Goal: Task Accomplishment & Management: Manage account settings

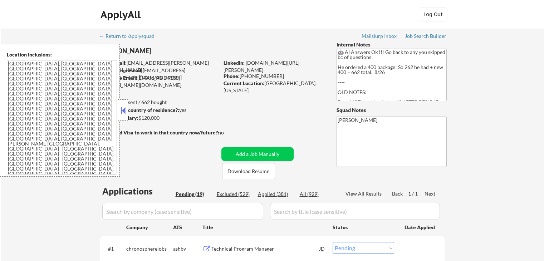
select select ""pending""
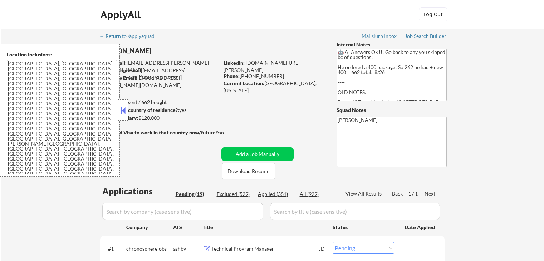
select select ""pending""
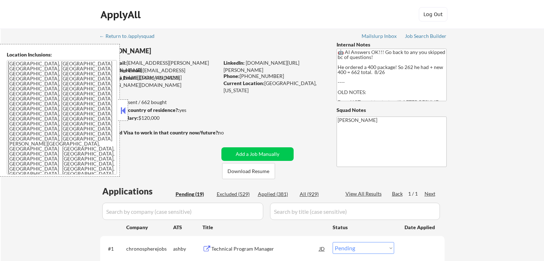
select select ""pending""
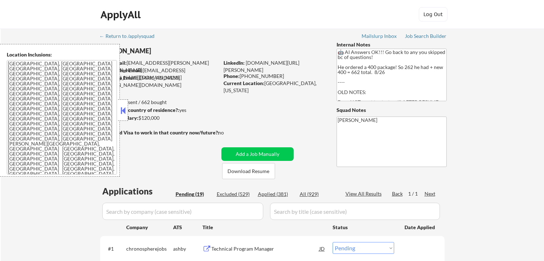
select select ""pending""
click at [119, 111] on button at bounding box center [123, 110] width 8 height 11
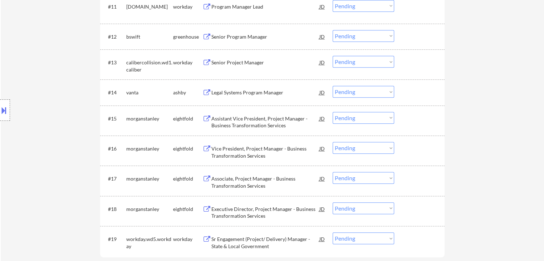
scroll to position [322, 0]
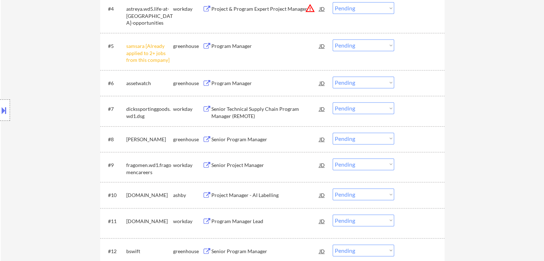
click at [347, 46] on select "Choose an option... Pending Applied Excluded (Questions) Excluded (Expired) Exc…" at bounding box center [364, 45] width 62 height 12
click at [333, 39] on select "Choose an option... Pending Applied Excluded (Questions) Excluded (Expired) Exc…" at bounding box center [364, 45] width 62 height 12
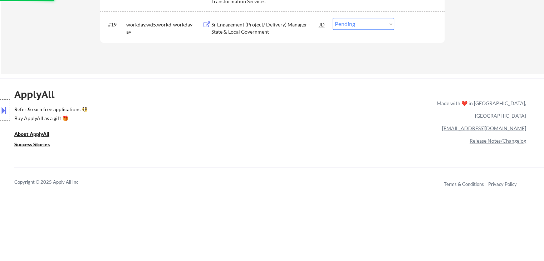
select select ""pending""
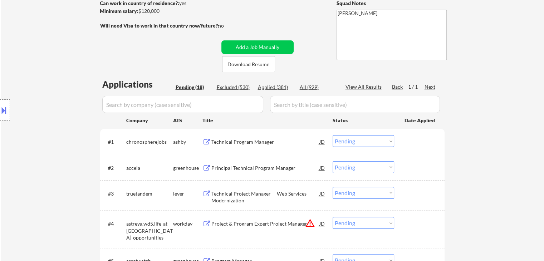
scroll to position [107, 0]
click at [243, 166] on div "Principal Technical Program Manager" at bounding box center [266, 167] width 108 height 7
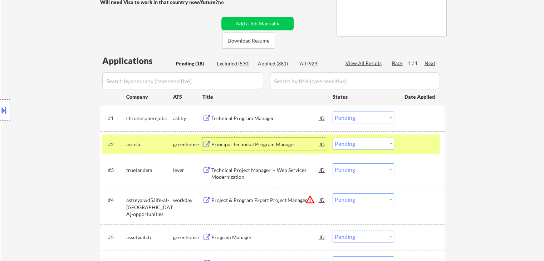
scroll to position [143, 0]
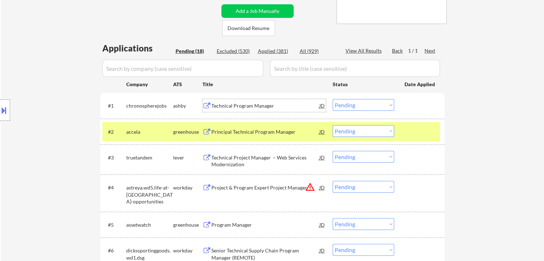
click at [235, 104] on div "Technical Program Manager" at bounding box center [266, 105] width 108 height 7
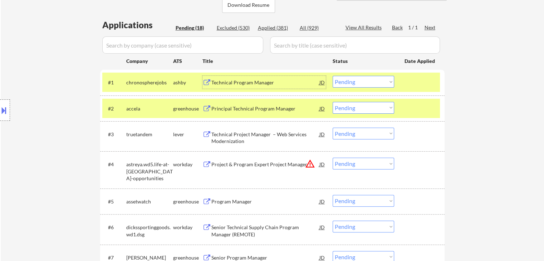
scroll to position [179, 0]
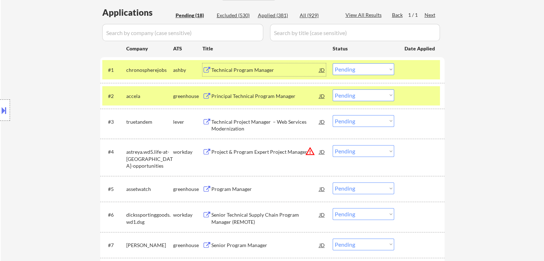
click at [352, 69] on select "Choose an option... Pending Applied Excluded (Questions) Excluded (Expired) Exc…" at bounding box center [364, 69] width 62 height 12
click at [333, 63] on select "Choose an option... Pending Applied Excluded (Questions) Excluded (Expired) Exc…" at bounding box center [364, 69] width 62 height 12
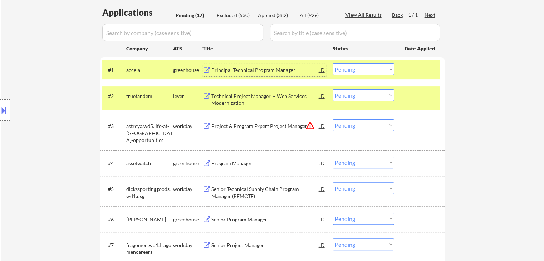
click at [271, 72] on div "Principal Technical Program Manager" at bounding box center [266, 70] width 108 height 7
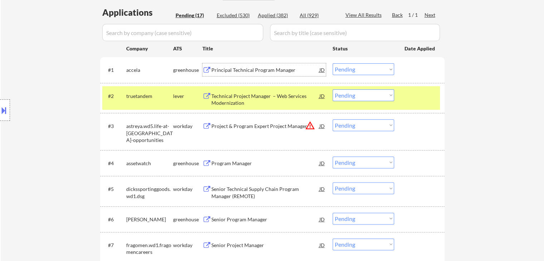
click at [349, 69] on select "Choose an option... Pending Applied Excluded (Questions) Excluded (Expired) Exc…" at bounding box center [364, 69] width 62 height 12
click at [333, 63] on select "Choose an option... Pending Applied Excluded (Questions) Excluded (Expired) Exc…" at bounding box center [364, 69] width 62 height 12
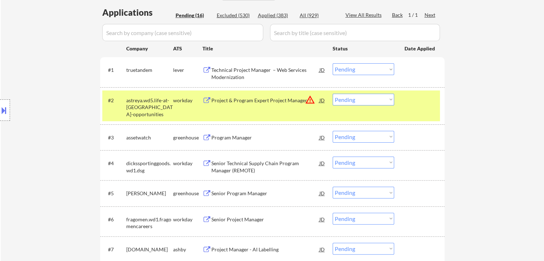
click at [274, 70] on div "Technical Project Manager – Web Services Modernization" at bounding box center [266, 74] width 108 height 14
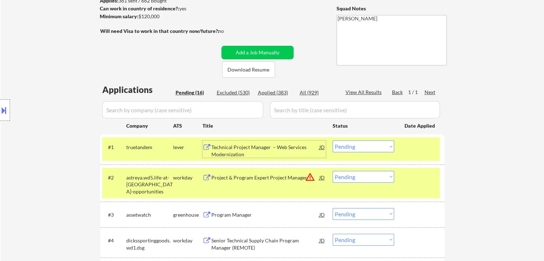
scroll to position [143, 0]
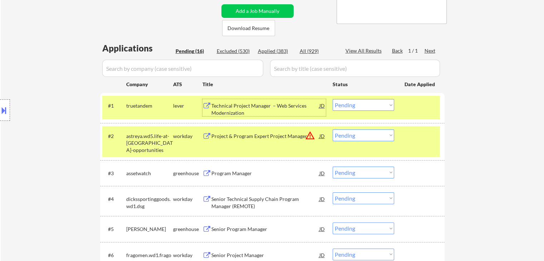
click at [355, 110] on select "Choose an option... Pending Applied Excluded (Questions) Excluded (Expired) Exc…" at bounding box center [364, 105] width 62 height 12
click at [333, 99] on select "Choose an option... Pending Applied Excluded (Questions) Excluded (Expired) Exc…" at bounding box center [364, 105] width 62 height 12
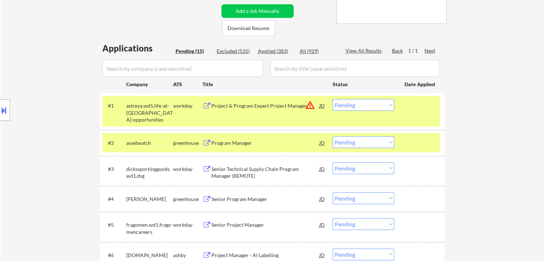
click at [253, 103] on div "Project & Program Expert Project Manager" at bounding box center [266, 105] width 108 height 7
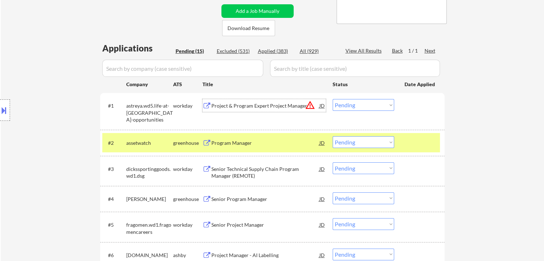
click at [361, 102] on select "Choose an option... Pending Applied Excluded (Questions) Excluded (Expired) Exc…" at bounding box center [364, 105] width 62 height 12
click at [333, 99] on select "Choose an option... Pending Applied Excluded (Questions) Excluded (Expired) Exc…" at bounding box center [364, 105] width 62 height 12
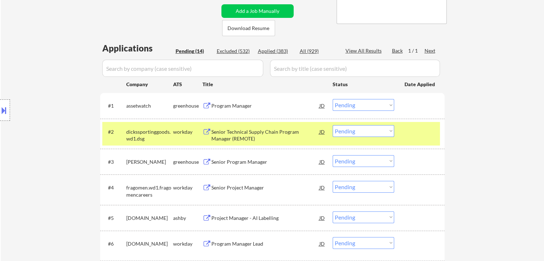
click at [235, 106] on div "Program Manager" at bounding box center [266, 105] width 108 height 7
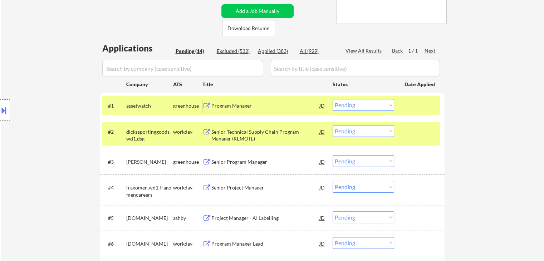
click at [346, 107] on select "Choose an option... Pending Applied Excluded (Questions) Excluded (Expired) Exc…" at bounding box center [364, 105] width 62 height 12
click at [333, 99] on select "Choose an option... Pending Applied Excluded (Questions) Excluded (Expired) Exc…" at bounding box center [364, 105] width 62 height 12
select select ""pending""
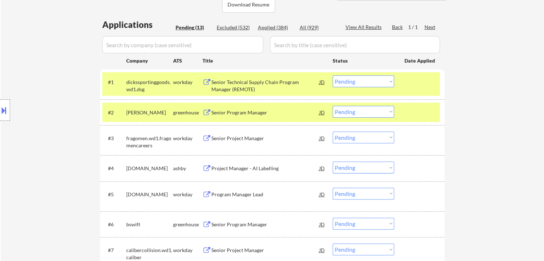
scroll to position [179, 0]
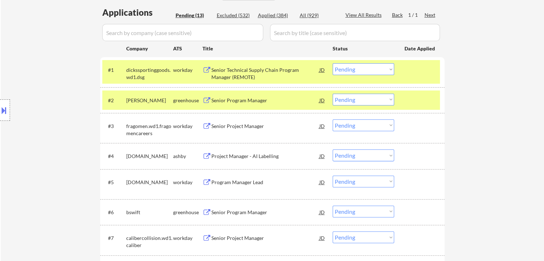
click at [247, 102] on div "Senior Program Manager" at bounding box center [266, 100] width 108 height 7
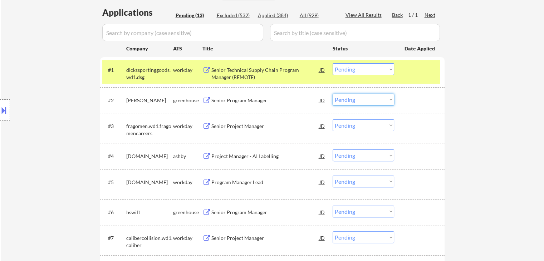
click at [342, 98] on select "Choose an option... Pending Applied Excluded (Questions) Excluded (Expired) Exc…" at bounding box center [364, 100] width 62 height 12
click at [333, 94] on select "Choose an option... Pending Applied Excluded (Questions) Excluded (Expired) Exc…" at bounding box center [364, 100] width 62 height 12
select select ""pending""
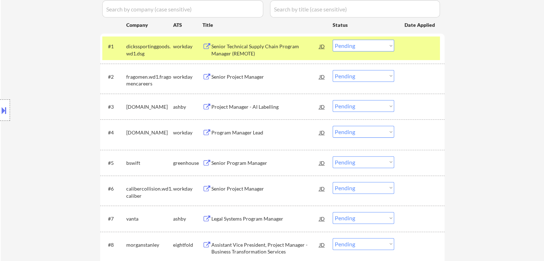
scroll to position [215, 0]
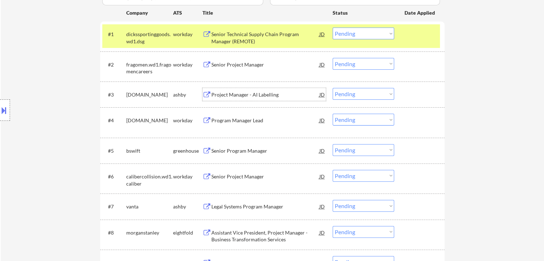
click at [249, 92] on div "Project Manager - AI Labelling" at bounding box center [266, 94] width 108 height 7
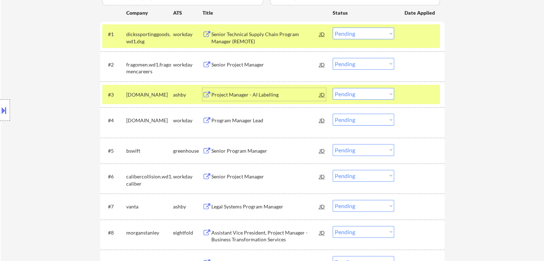
click at [365, 96] on select "Choose an option... Pending Applied Excluded (Questions) Excluded (Expired) Exc…" at bounding box center [364, 94] width 62 height 12
click at [333, 88] on select "Choose an option... Pending Applied Excluded (Questions) Excluded (Expired) Exc…" at bounding box center [364, 94] width 62 height 12
select select ""pending""
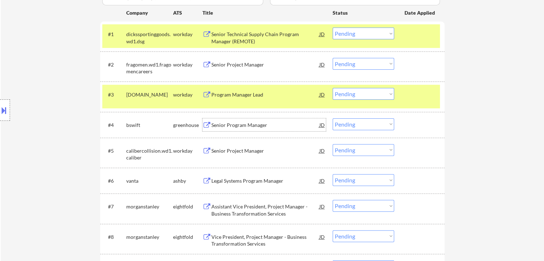
click at [251, 127] on div "Senior Program Manager" at bounding box center [266, 125] width 108 height 7
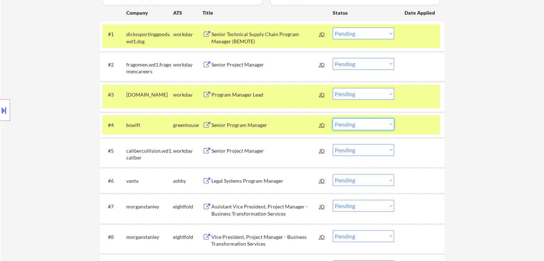
click at [346, 126] on select "Choose an option... Pending Applied Excluded (Questions) Excluded (Expired) Exc…" at bounding box center [364, 124] width 62 height 12
click at [333, 118] on select "Choose an option... Pending Applied Excluded (Questions) Excluded (Expired) Exc…" at bounding box center [364, 124] width 62 height 12
select select ""pending""
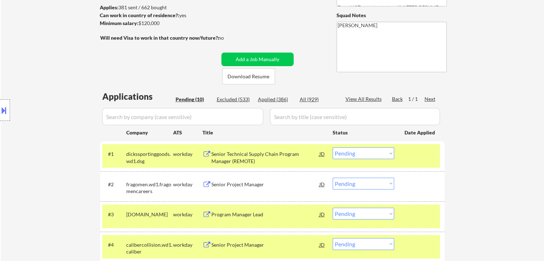
scroll to position [107, 0]
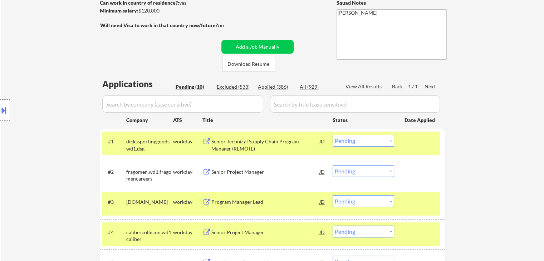
click at [268, 139] on div "Senior Technical Supply Chain Program Manager (REMOTE)" at bounding box center [266, 145] width 108 height 14
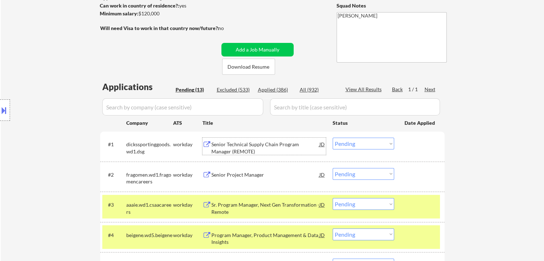
scroll to position [143, 0]
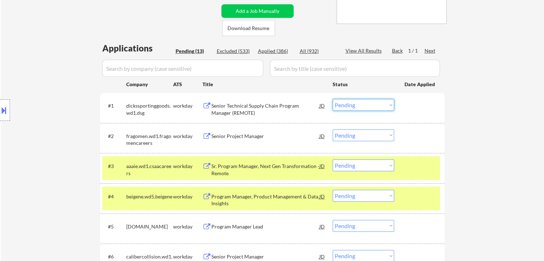
drag, startPoint x: 349, startPoint y: 105, endPoint x: 347, endPoint y: 108, distance: 3.9
click at [349, 105] on select "Choose an option... Pending Applied Excluded (Questions) Excluded (Expired) Exc…" at bounding box center [364, 105] width 62 height 12
click at [333, 99] on select "Choose an option... Pending Applied Excluded (Questions) Excluded (Expired) Exc…" at bounding box center [364, 105] width 62 height 12
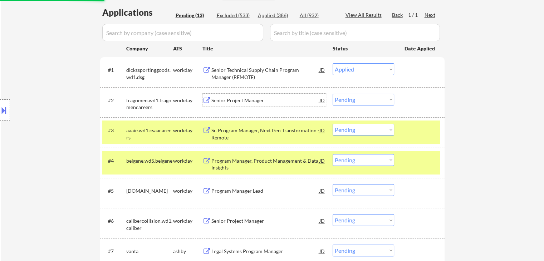
click at [246, 101] on div "Senior Project Manager" at bounding box center [266, 100] width 108 height 7
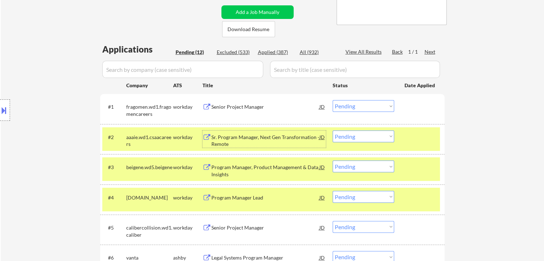
scroll to position [143, 0]
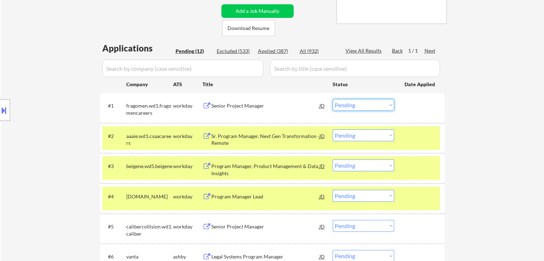
click at [347, 106] on select "Choose an option... Pending Applied Excluded (Questions) Excluded (Expired) Exc…" at bounding box center [364, 105] width 62 height 12
click at [333, 99] on select "Choose an option... Pending Applied Excluded (Questions) Excluded (Expired) Exc…" at bounding box center [364, 105] width 62 height 12
select select ""pending""
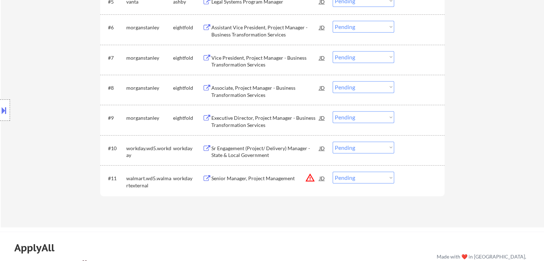
scroll to position [286, 0]
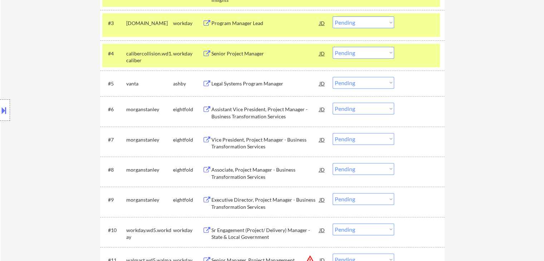
click at [269, 86] on div "Legal Systems Program Manager" at bounding box center [266, 83] width 108 height 7
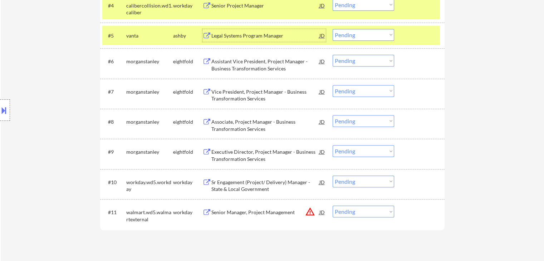
scroll to position [322, 0]
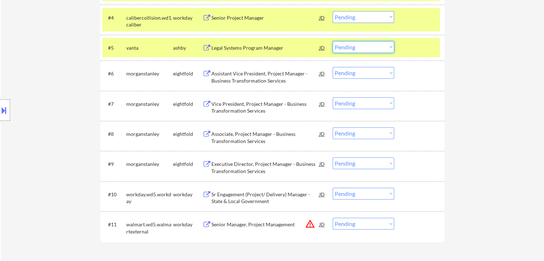
click at [351, 46] on select "Choose an option... Pending Applied Excluded (Questions) Excluded (Expired) Exc…" at bounding box center [364, 47] width 62 height 12
click at [333, 41] on select "Choose an option... Pending Applied Excluded (Questions) Excluded (Expired) Exc…" at bounding box center [364, 47] width 62 height 12
select select ""pending""
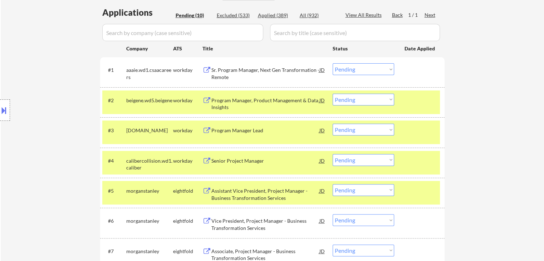
scroll to position [107, 0]
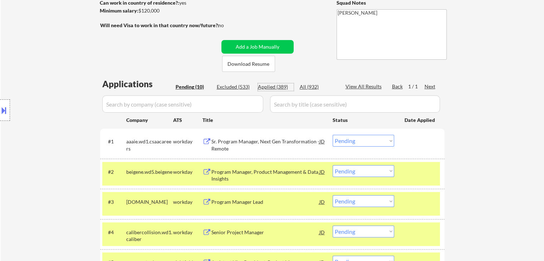
click at [273, 89] on div "Applied (389)" at bounding box center [276, 86] width 36 height 7
select select ""applied""
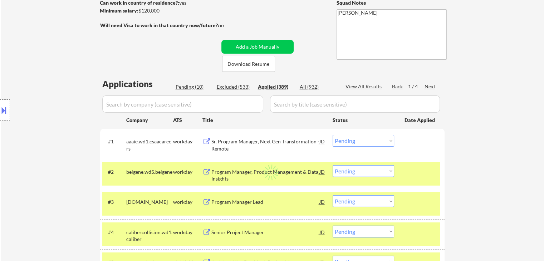
select select ""applied""
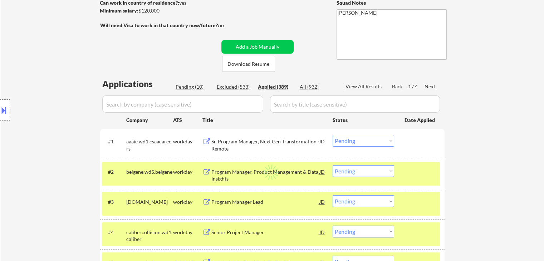
select select ""applied""
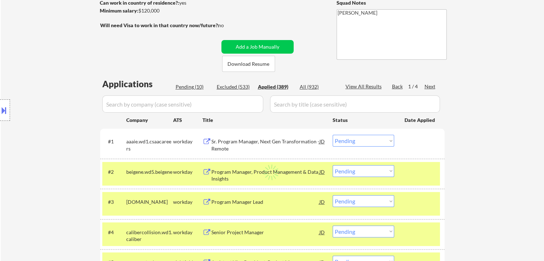
select select ""applied""
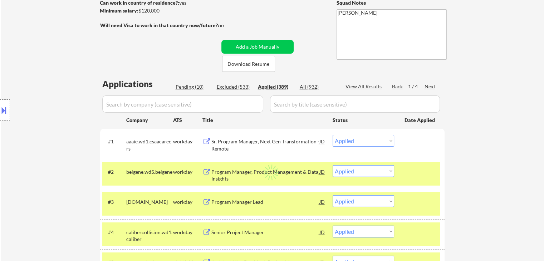
select select ""applied""
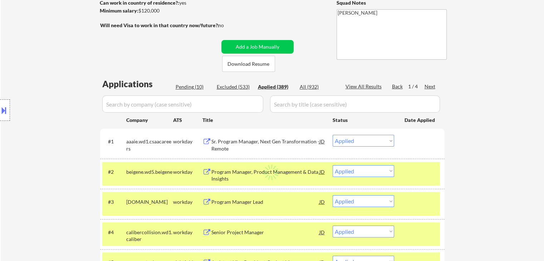
select select ""applied""
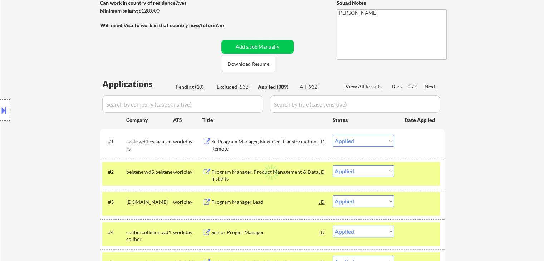
select select ""applied""
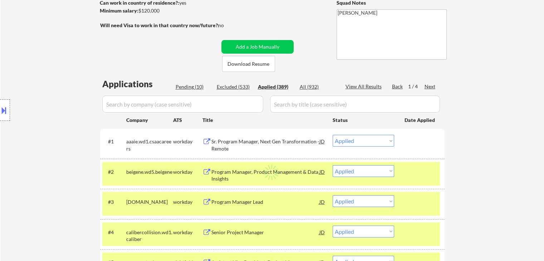
select select ""applied""
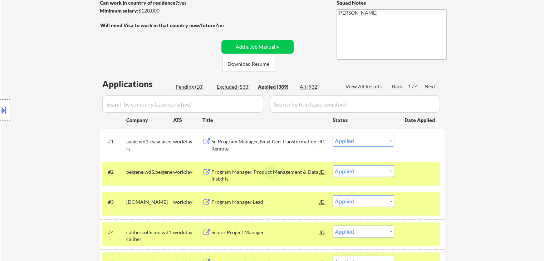
select select ""applied""
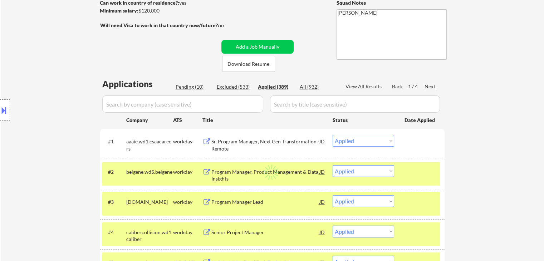
select select ""applied""
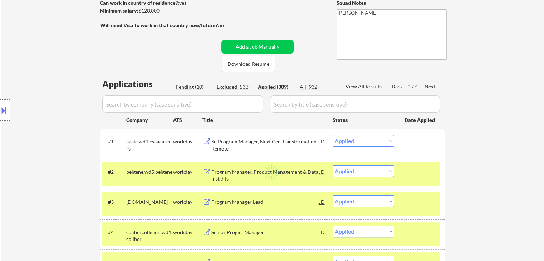
select select ""applied""
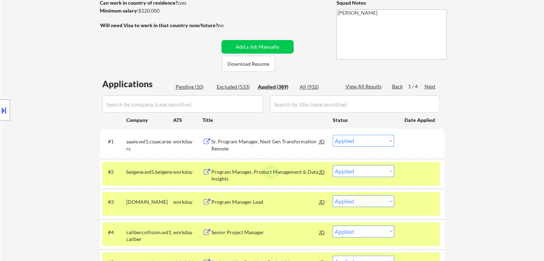
select select ""applied""
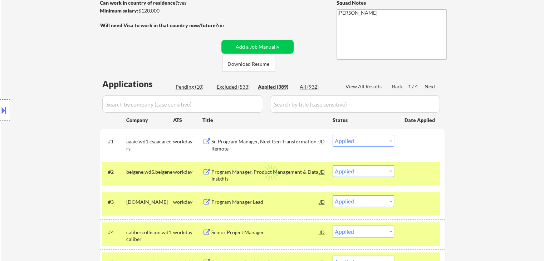
select select ""applied""
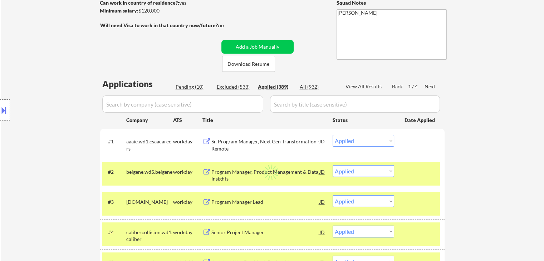
select select ""applied""
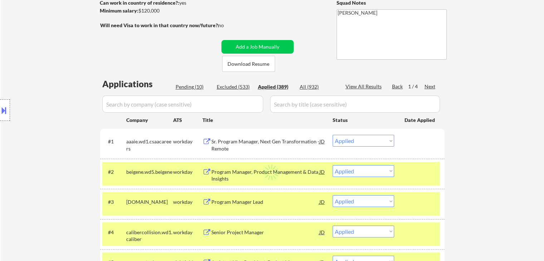
select select ""applied""
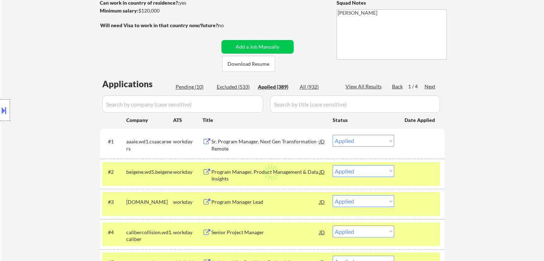
select select ""applied""
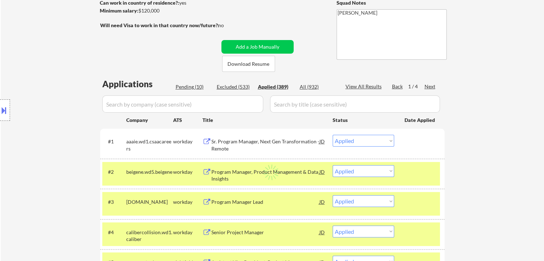
select select ""applied""
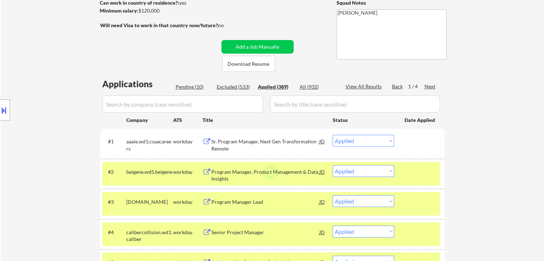
select select ""applied""
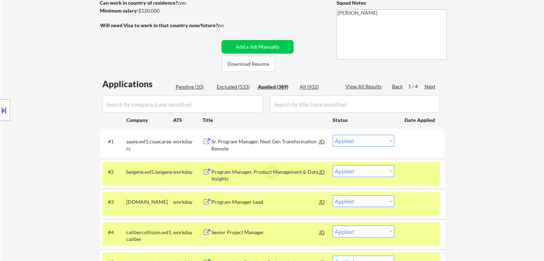
select select ""applied""
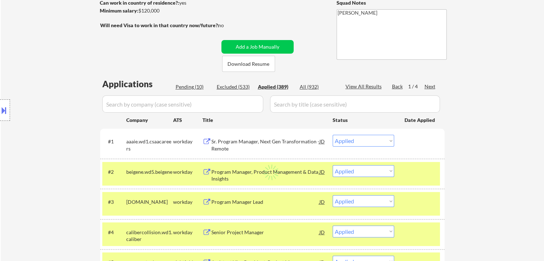
select select ""applied""
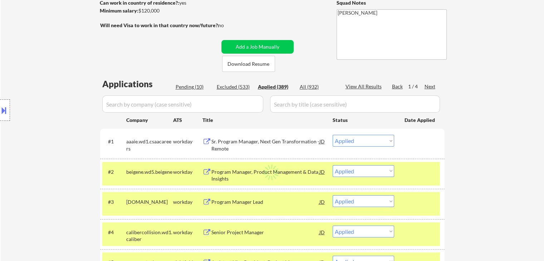
select select ""applied""
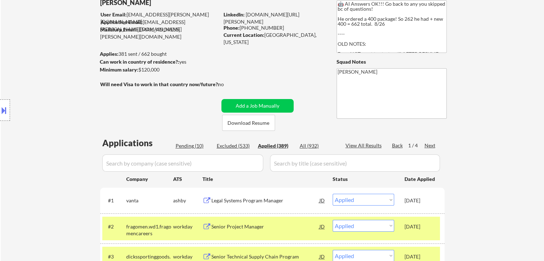
scroll to position [36, 0]
